Goal: Task Accomplishment & Management: Use online tool/utility

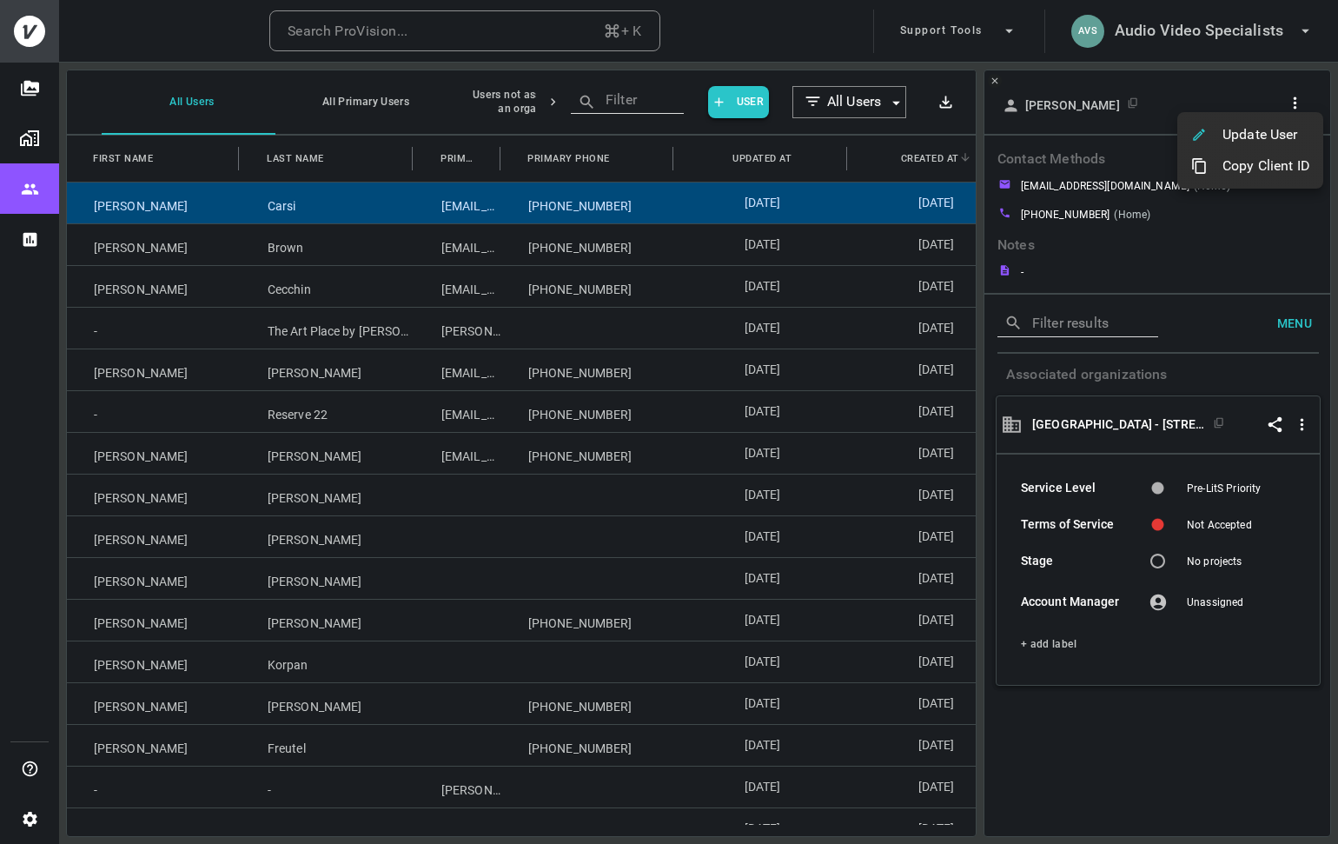
click at [520, 17] on div at bounding box center [669, 422] width 1338 height 844
click at [443, 32] on button "Search ProVision... + K" at bounding box center [464, 31] width 391 height 42
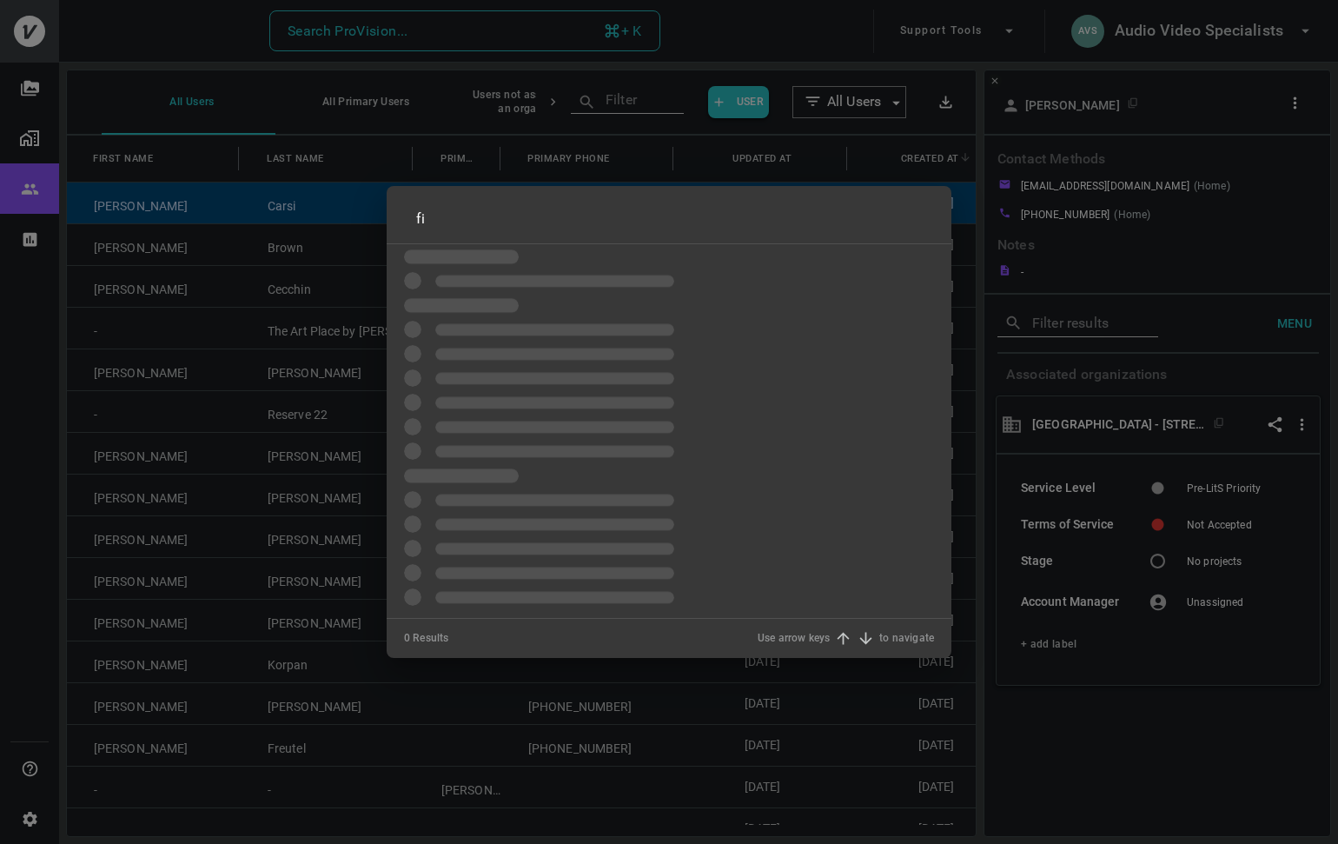
type input "f"
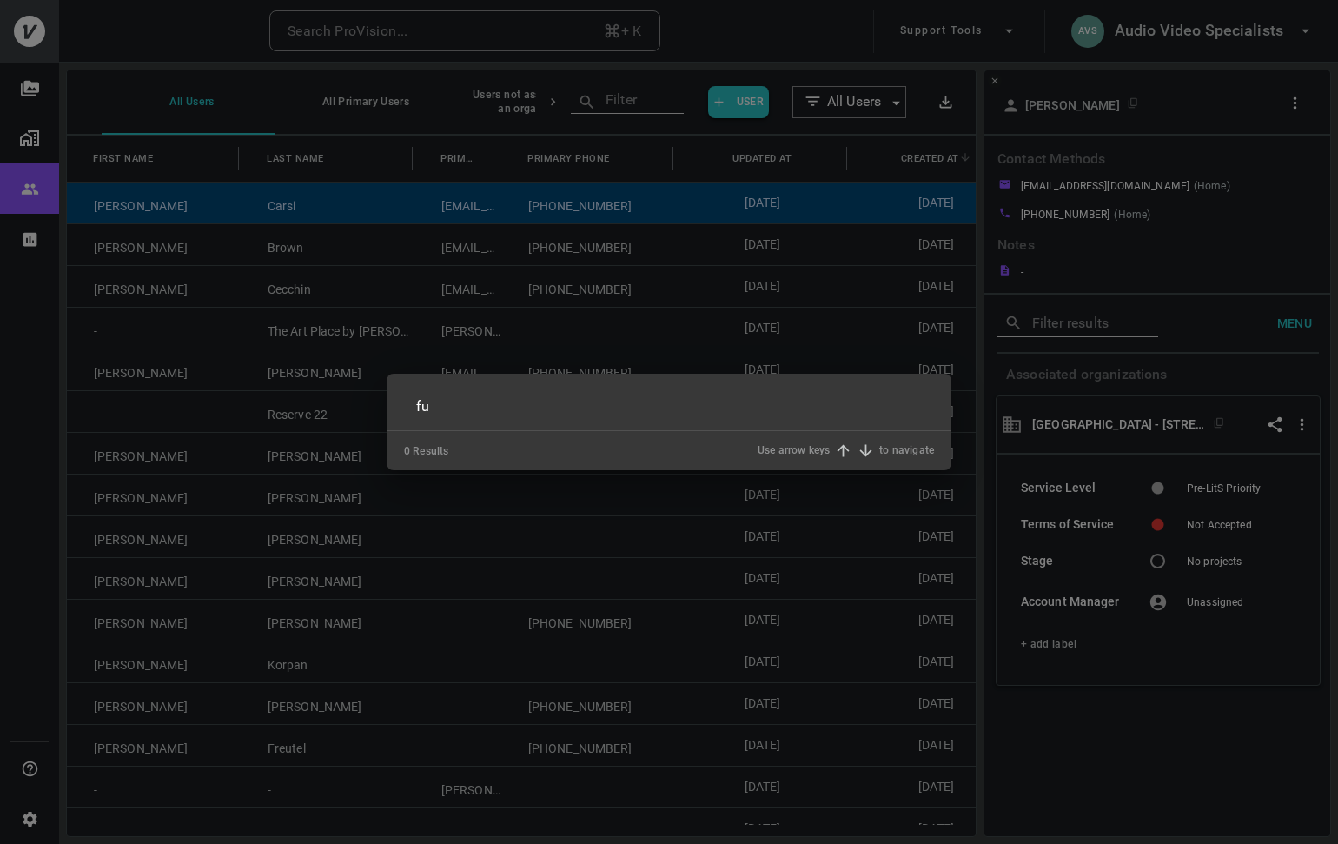
type input "f"
click at [1245, 33] on div "​ 0 Results Use arrow keys to navigate" at bounding box center [669, 422] width 1338 height 844
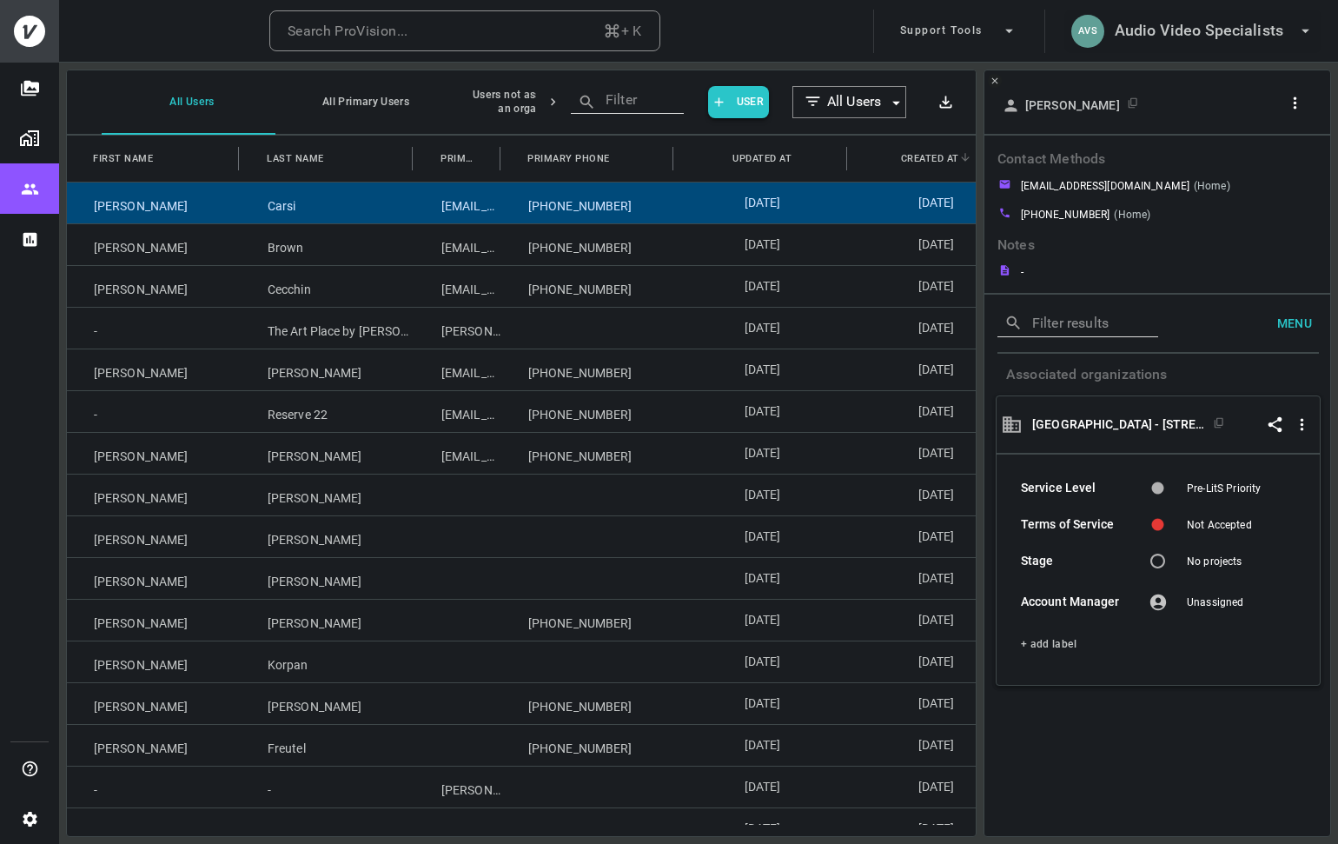
click at [1202, 33] on h6 "Audio Video Specialists" at bounding box center [1199, 30] width 169 height 25
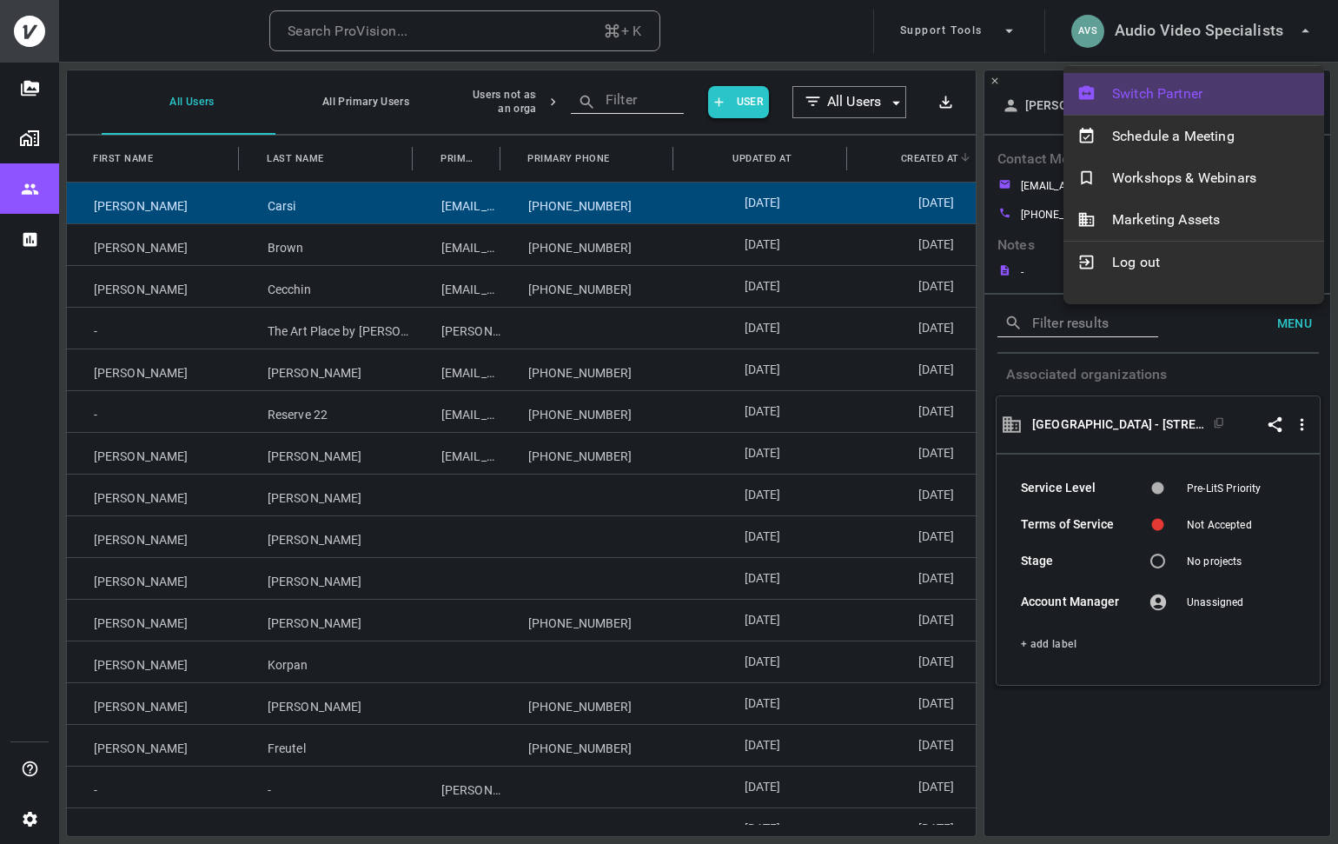
click at [1165, 89] on span "Switch Partner" at bounding box center [1211, 93] width 198 height 21
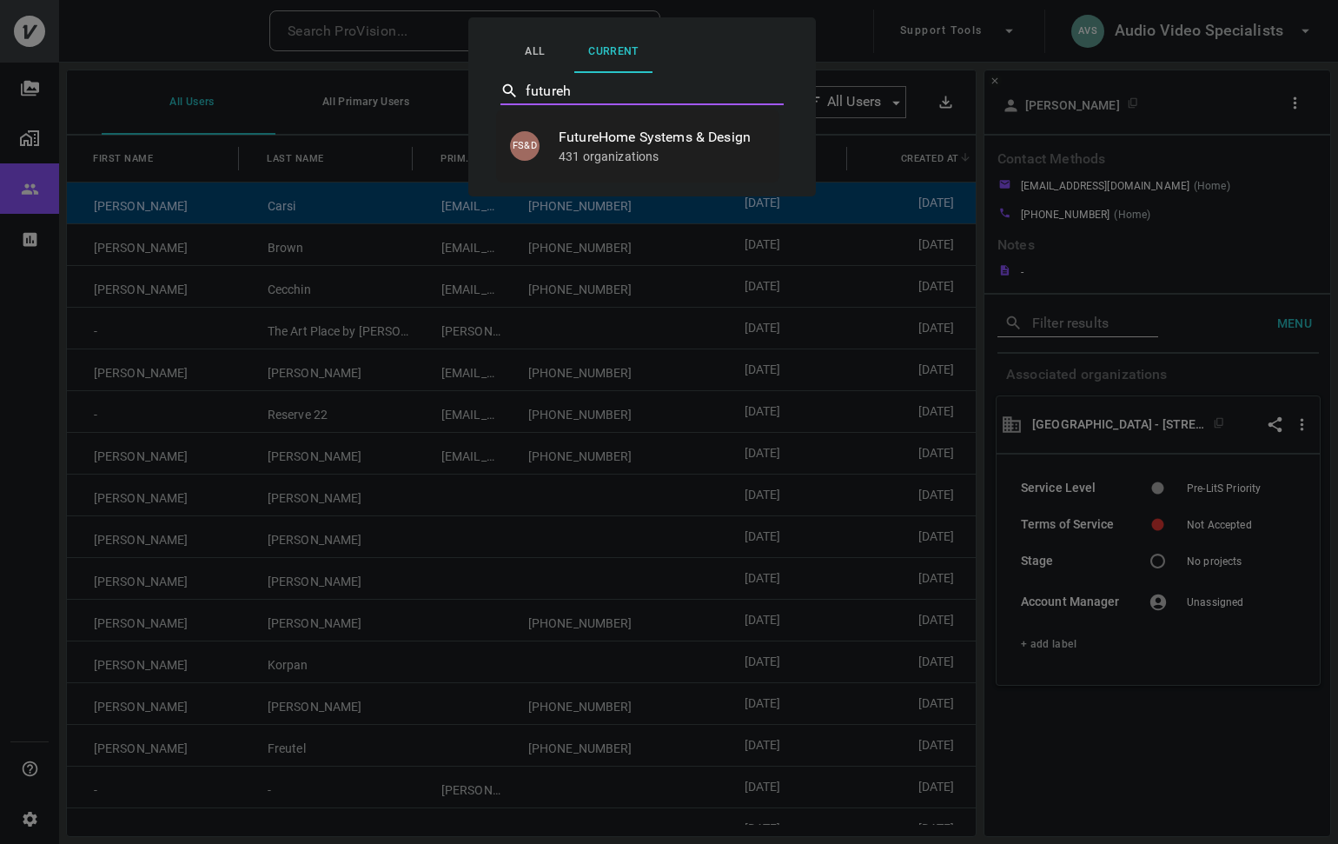
type input "FutureHome Systems & Design"
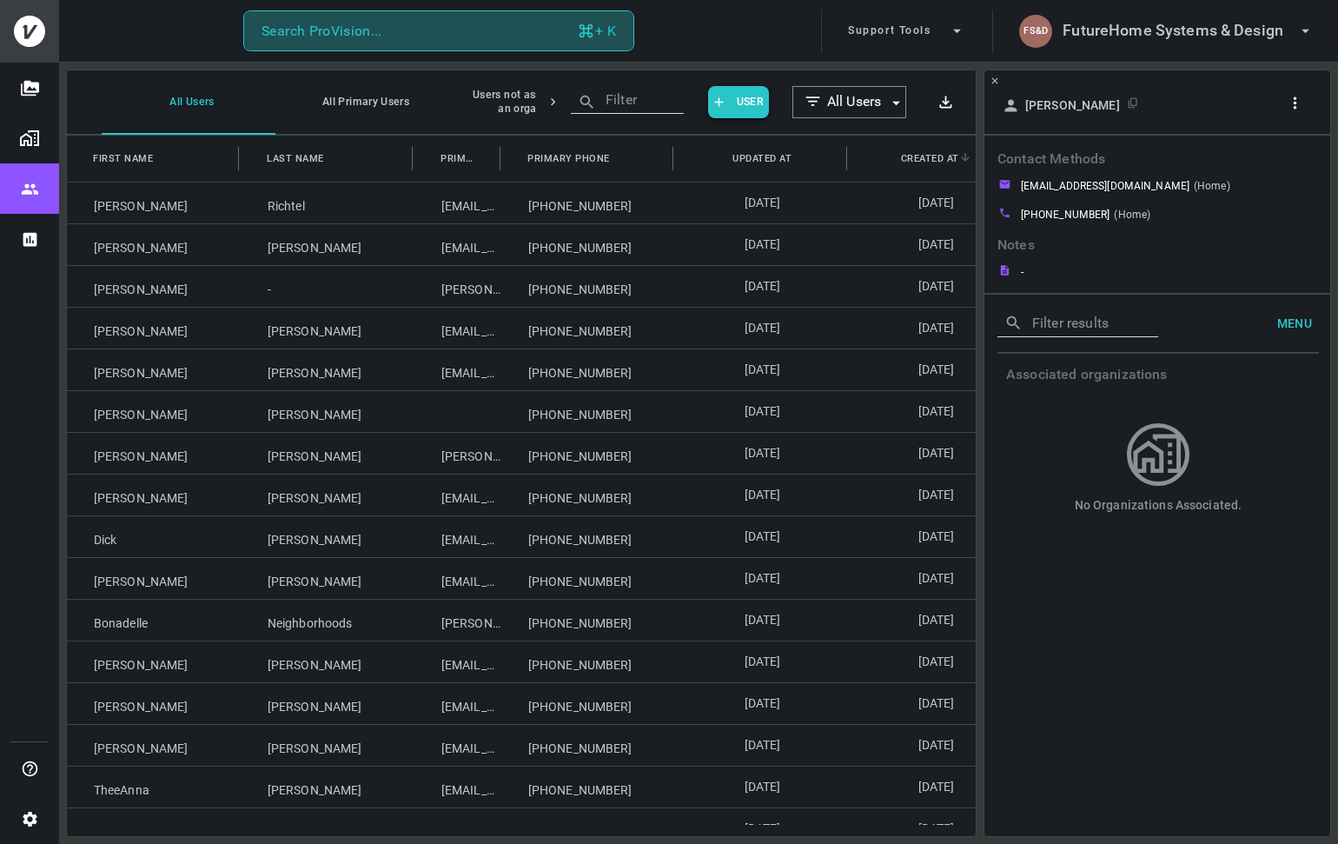
click at [480, 30] on button "Search ProVision... + K" at bounding box center [438, 31] width 391 height 42
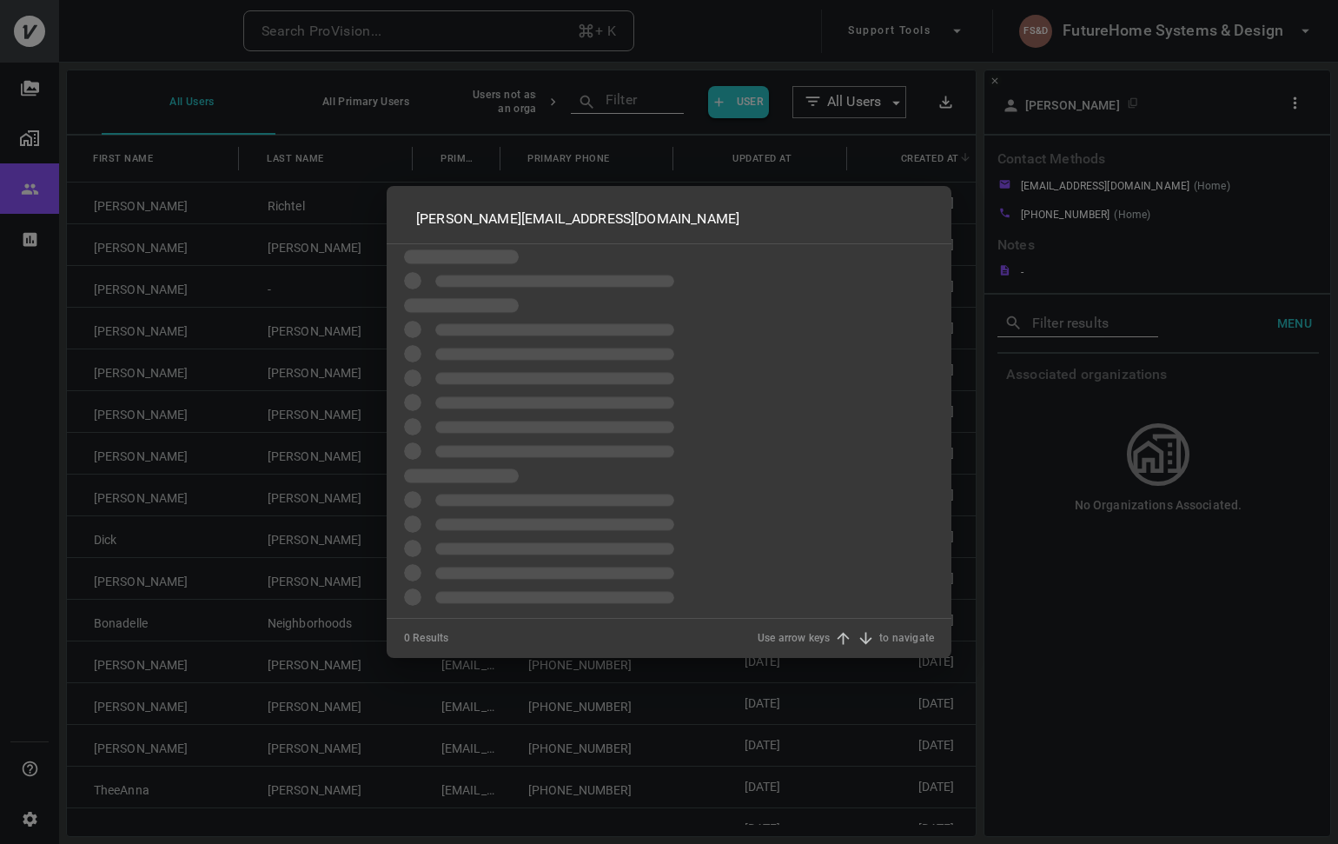
type input "niels@castorocellars.com"
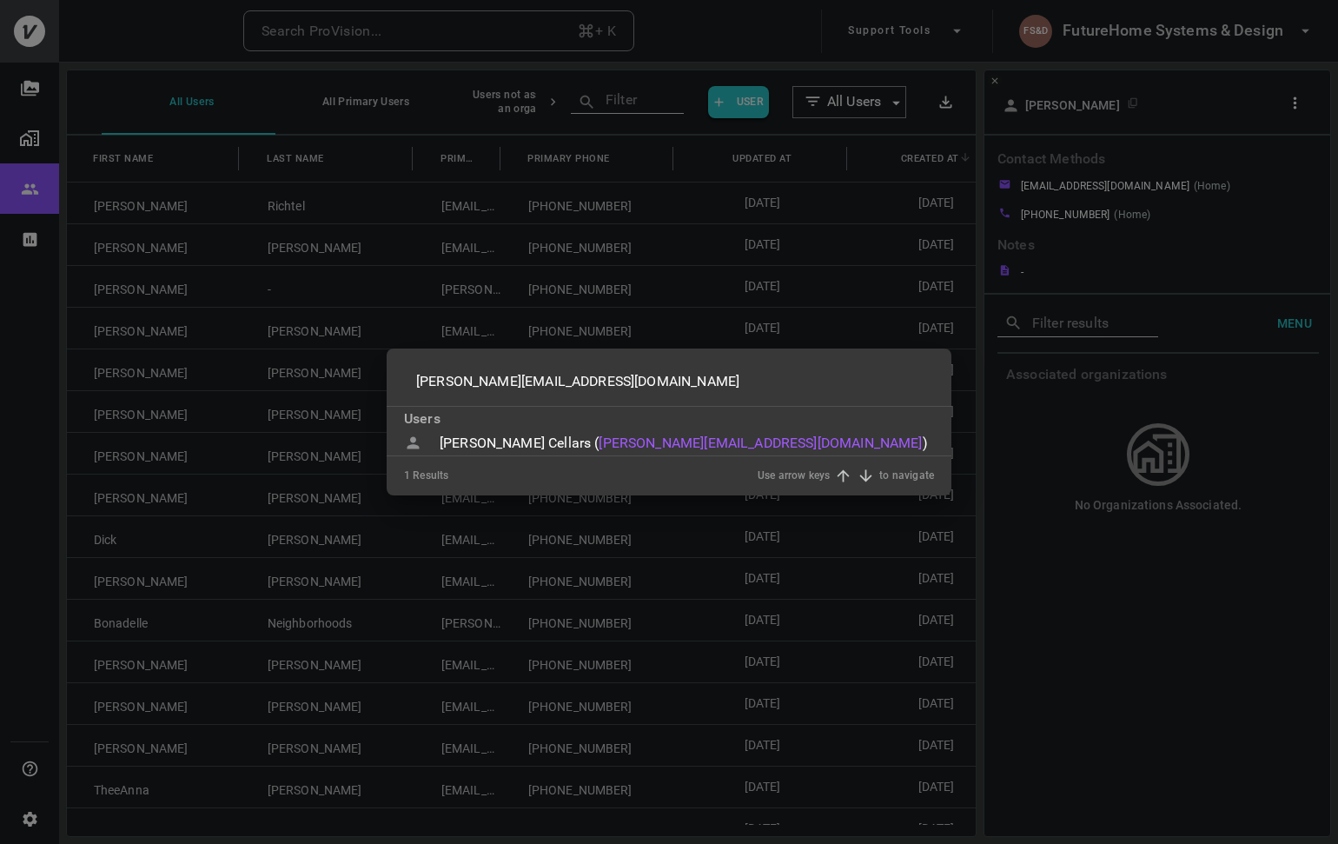
click at [472, 436] on div "Castoro Cellars (" at bounding box center [519, 443] width 159 height 21
type input "niels@castorocellars.com"
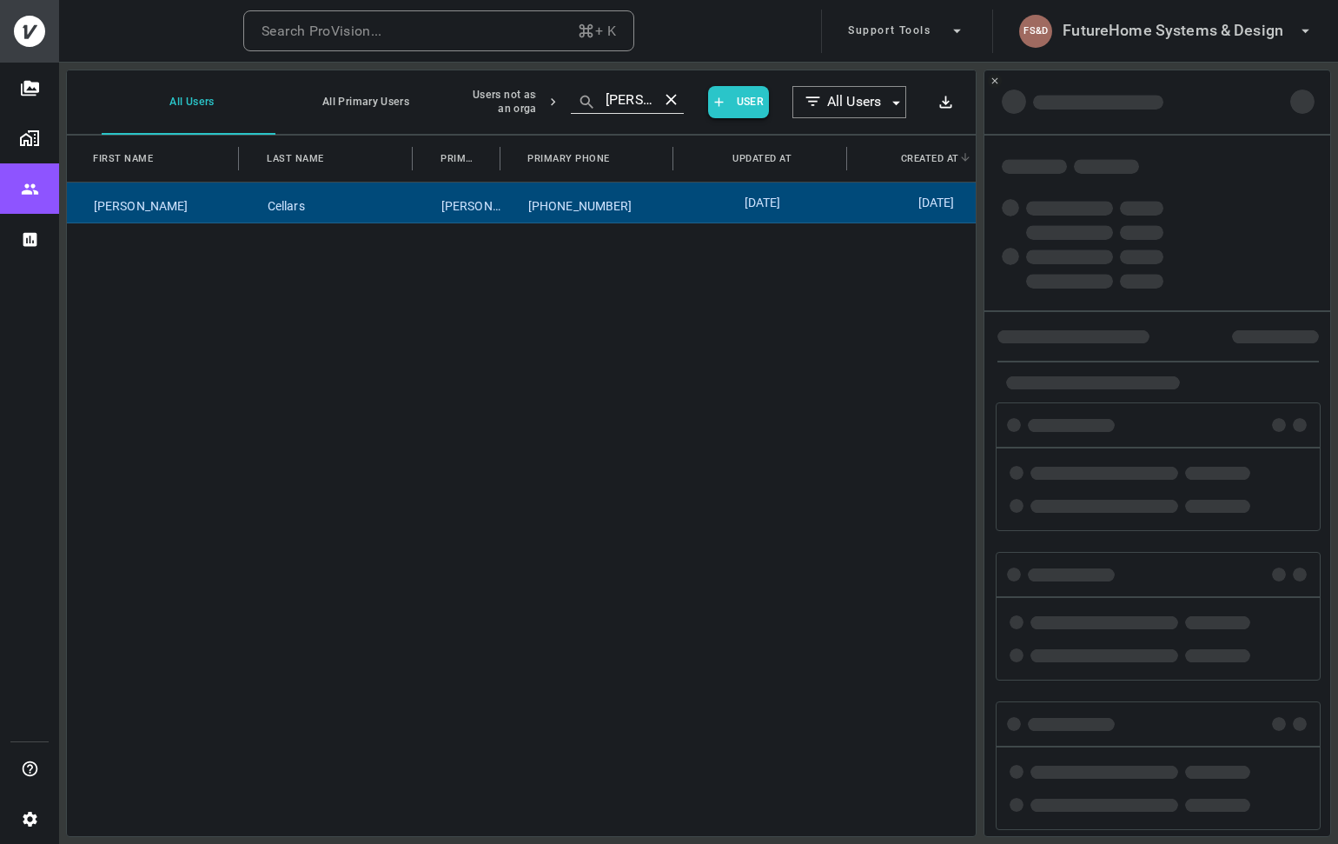
click at [843, 212] on div "2025-08-20" at bounding box center [762, 202] width 174 height 40
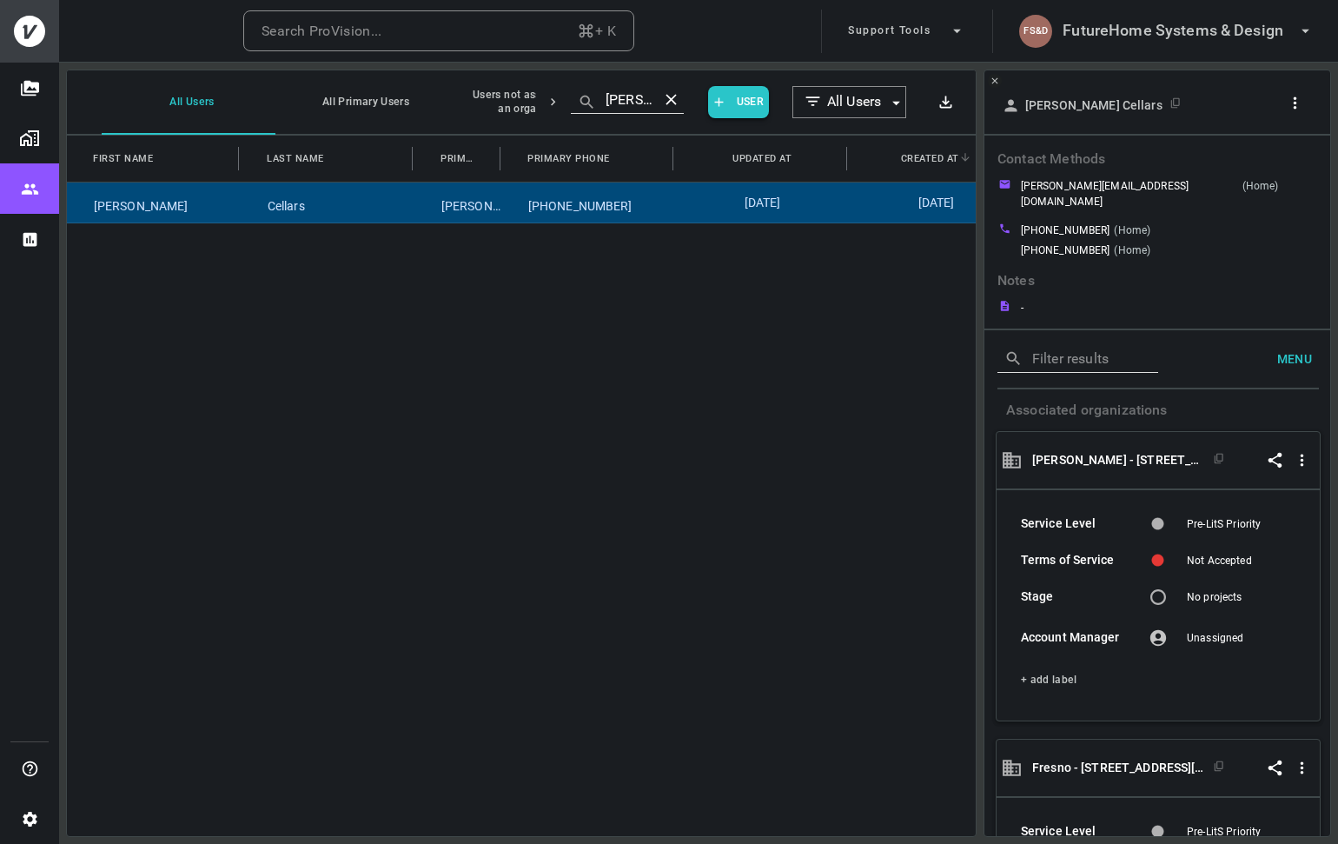
click at [1294, 104] on icon "button" at bounding box center [1295, 103] width 18 height 18
click at [1264, 164] on p "Copy Client ID" at bounding box center [1265, 165] width 87 height 21
click at [453, 30] on div at bounding box center [669, 422] width 1338 height 844
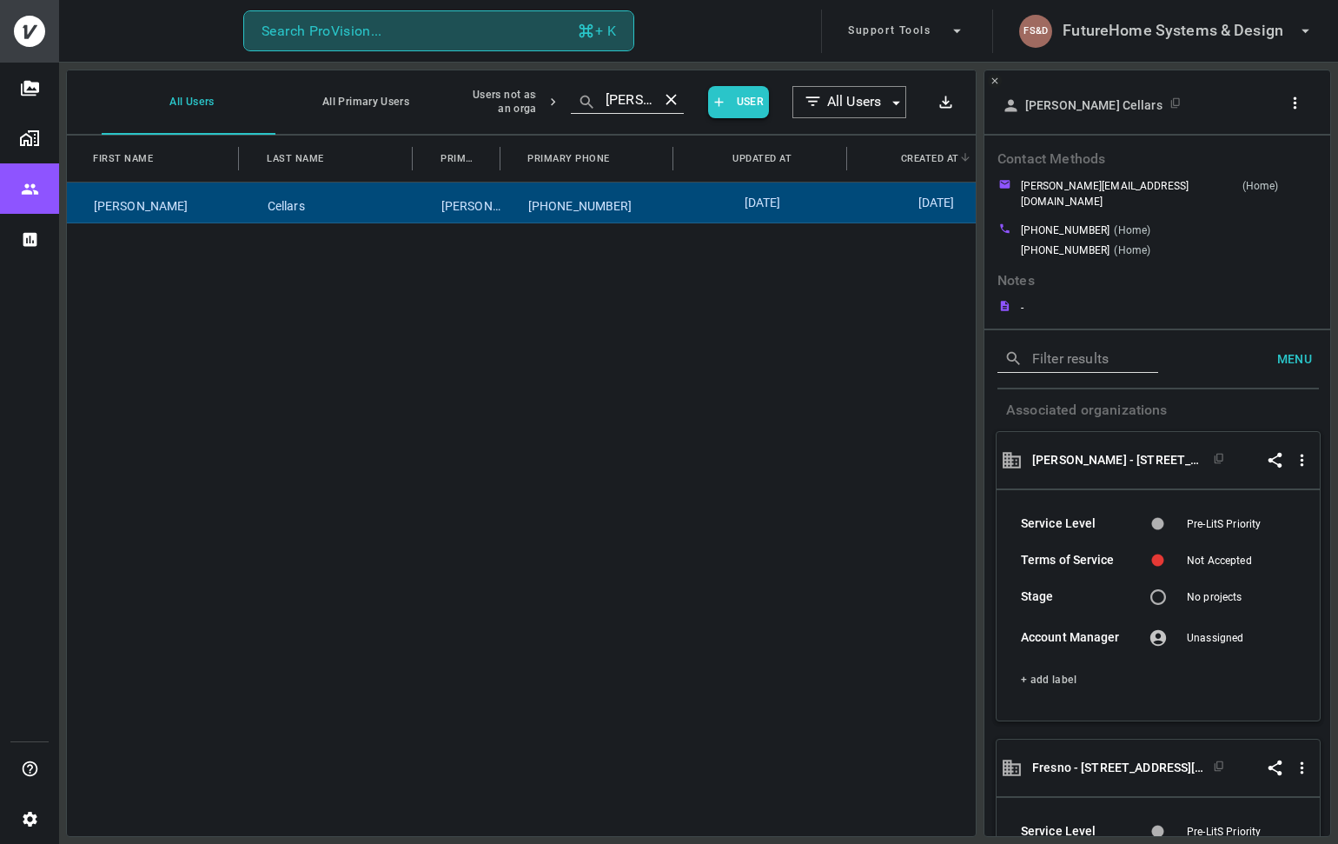
click at [420, 30] on button "Search ProVision... + K" at bounding box center [438, 31] width 391 height 42
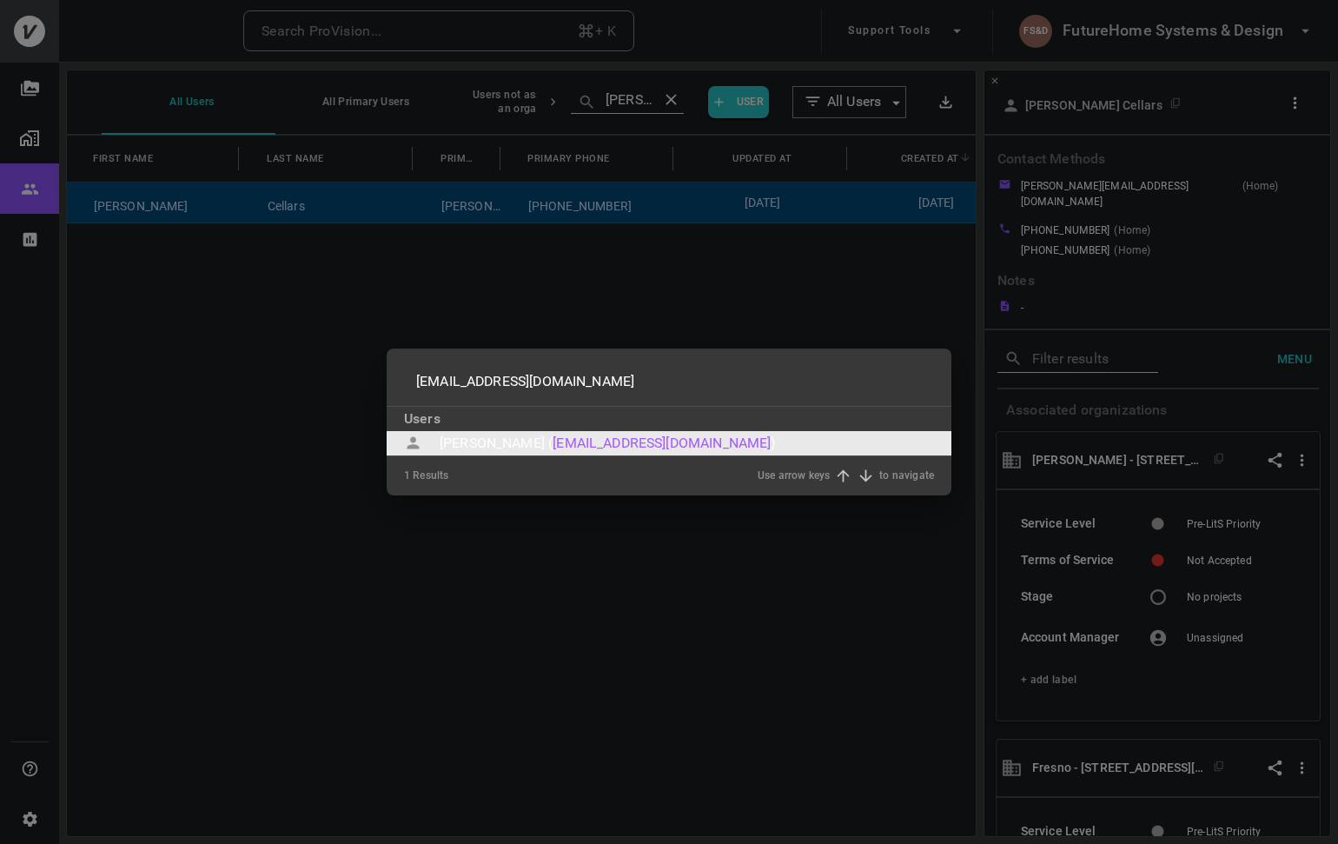
type input "ccastillo369@gmail.com"
click at [495, 451] on div "Chris Castillo (" at bounding box center [496, 443] width 113 height 21
type input "ccastillo369@gmail.com"
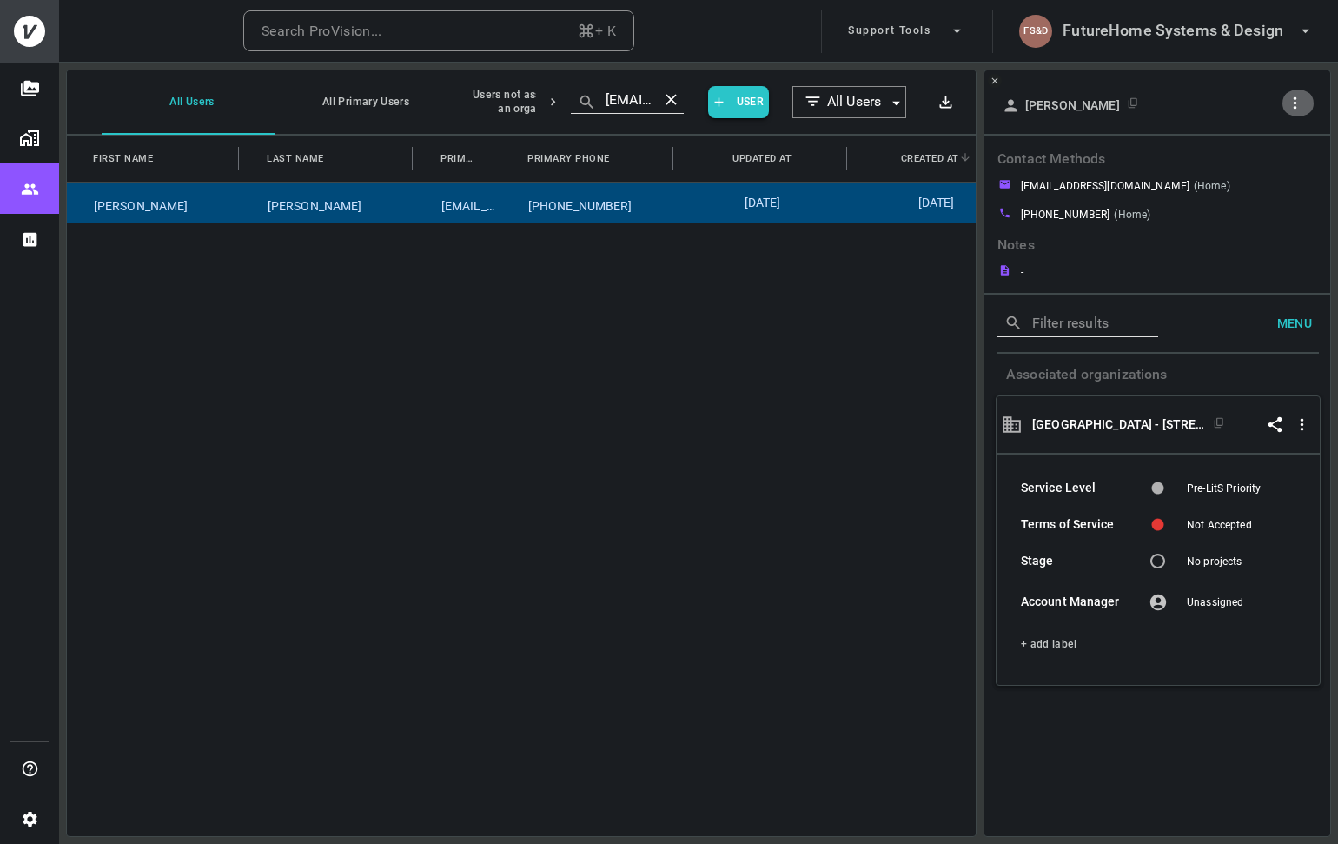
click at [1297, 109] on icon "button" at bounding box center [1295, 103] width 18 height 18
click at [1241, 175] on p "Copy Client ID" at bounding box center [1265, 165] width 87 height 21
